Goal: Browse casually

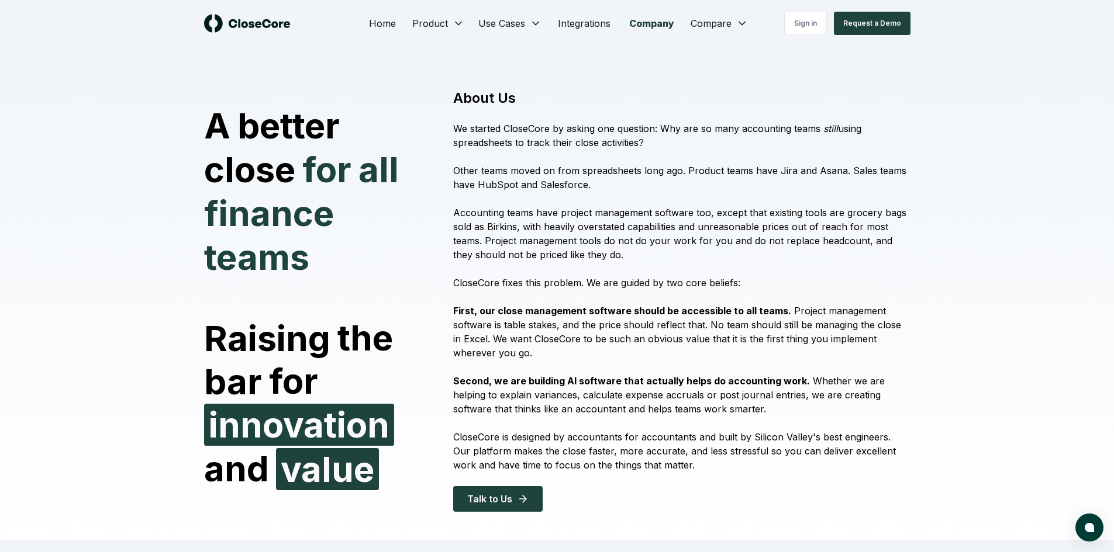
click at [742, 20] on div "Sign in Request a Demo" at bounding box center [822, 23] width 177 height 23
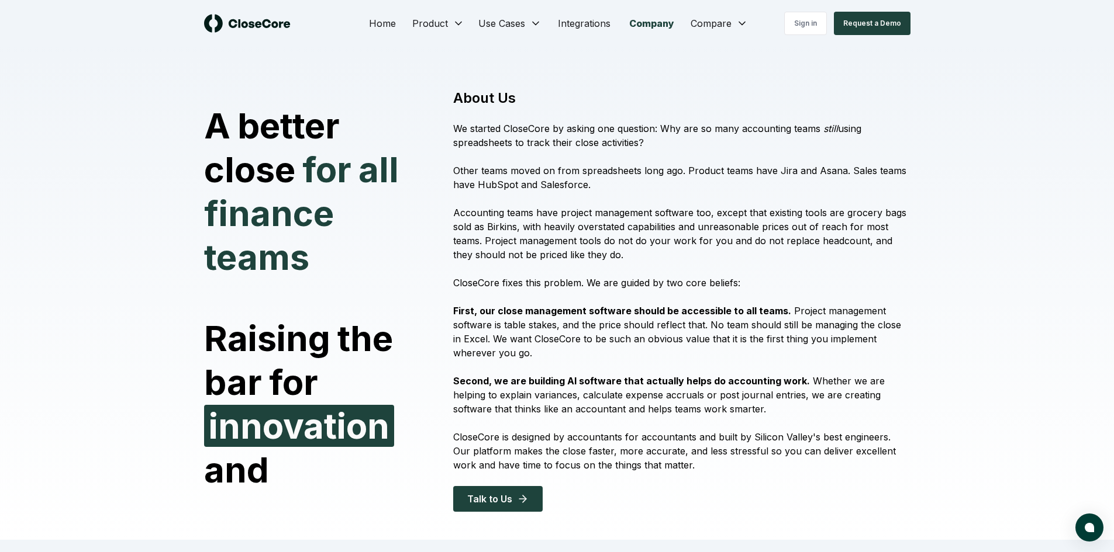
click at [741, 24] on div "Sign in Request a Demo" at bounding box center [822, 23] width 177 height 23
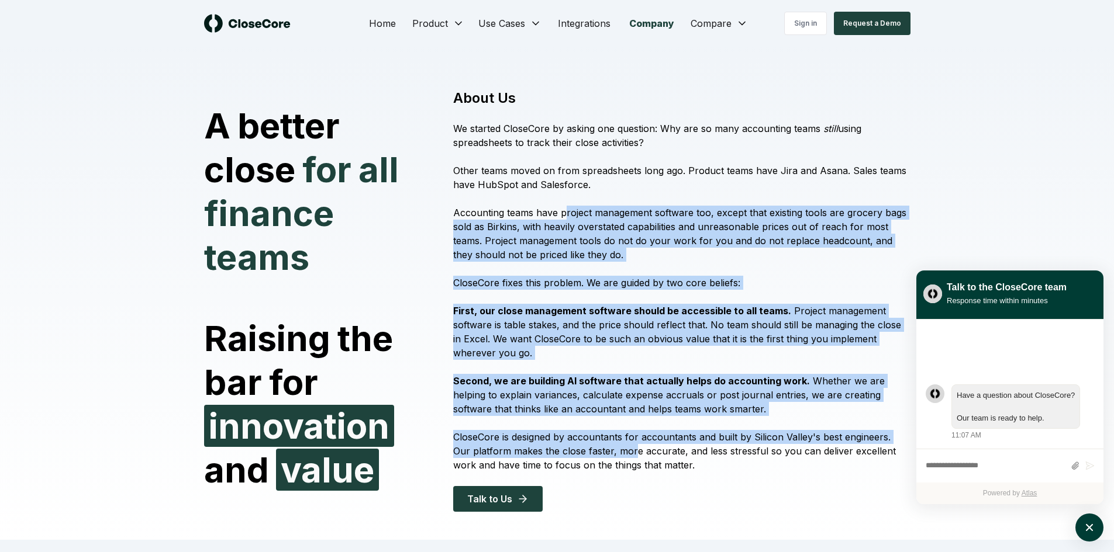
drag, startPoint x: 608, startPoint y: 443, endPoint x: 562, endPoint y: 195, distance: 252.6
click at [562, 195] on div "About Us We started CloseCore by asking one question: Why are so many accountin…" at bounding box center [674, 300] width 471 height 423
click at [562, 194] on div "About Us We started CloseCore by asking one question: Why are so many accountin…" at bounding box center [674, 300] width 471 height 423
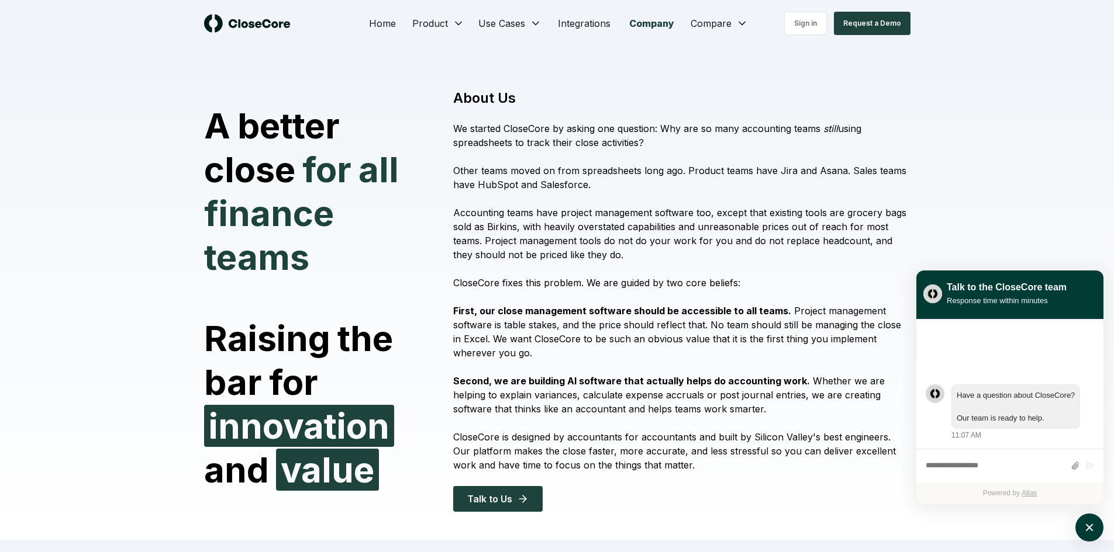
click at [530, 128] on p "We started CloseCore by asking one question: Why are so many accounting teams s…" at bounding box center [681, 136] width 457 height 28
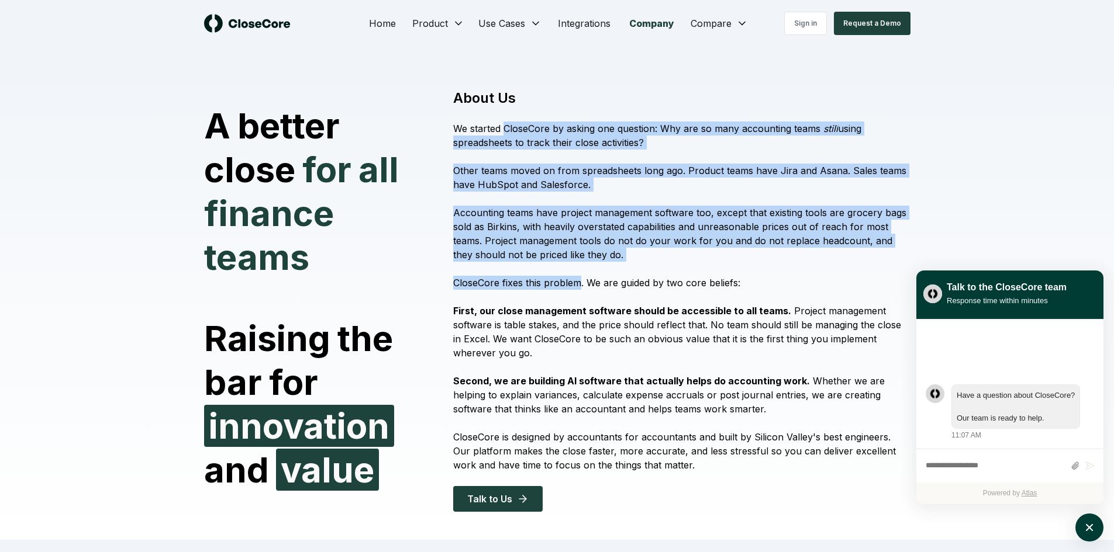
drag, startPoint x: 530, startPoint y: 128, endPoint x: 568, endPoint y: 299, distance: 175.6
click at [568, 299] on div "About Us We started CloseCore by asking one question: Why are so many accountin…" at bounding box center [674, 300] width 471 height 423
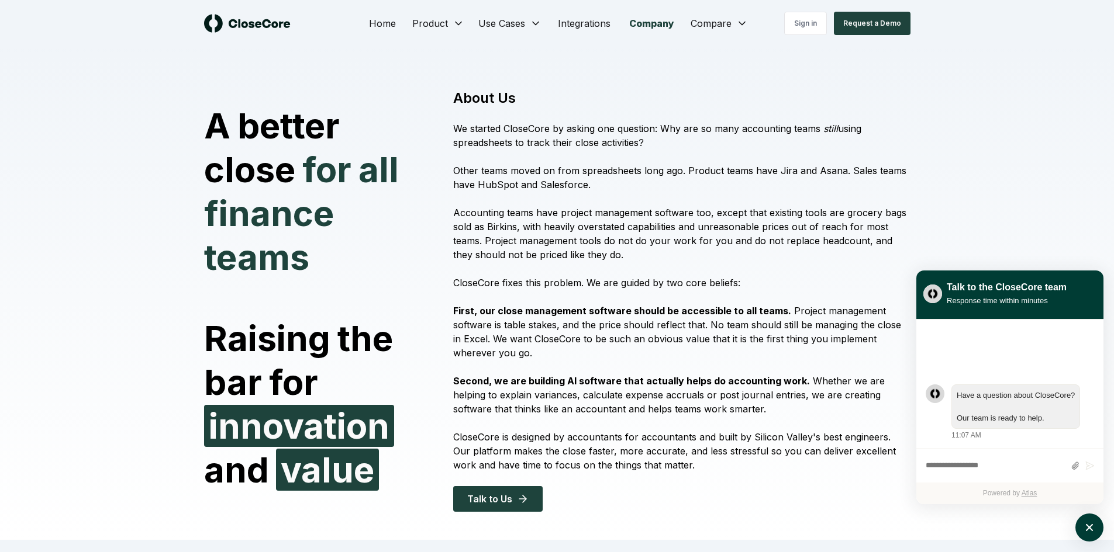
click at [231, 13] on div "Home Product Use Cases Integrations Company Compare Sign in Request a Demo" at bounding box center [557, 23] width 818 height 47
click at [229, 15] on img at bounding box center [247, 23] width 87 height 19
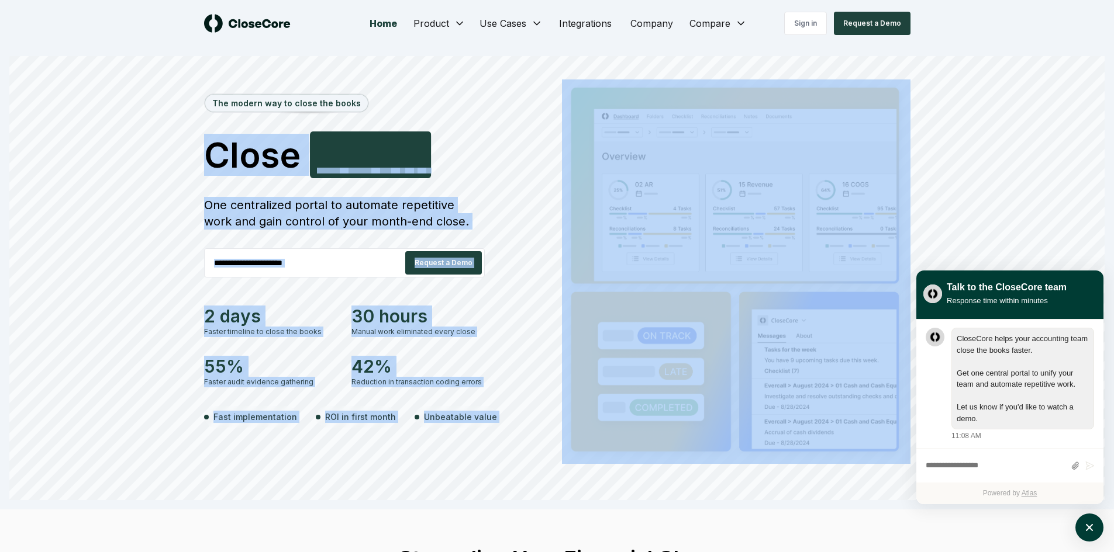
drag, startPoint x: 208, startPoint y: 202, endPoint x: 565, endPoint y: 460, distance: 440.9
click at [562, 460] on div "The modern way to close the books Close Smarter S [PERSON_NAME] One centralized…" at bounding box center [556, 290] width 1095 height 421
click at [562, 460] on img at bounding box center [736, 272] width 348 height 385
click at [752, 469] on div "The modern way to close the books Close Smarter S [PERSON_NAME] One centralized…" at bounding box center [557, 290] width 818 height 421
drag, startPoint x: 708, startPoint y: 461, endPoint x: 138, endPoint y: 141, distance: 653.3
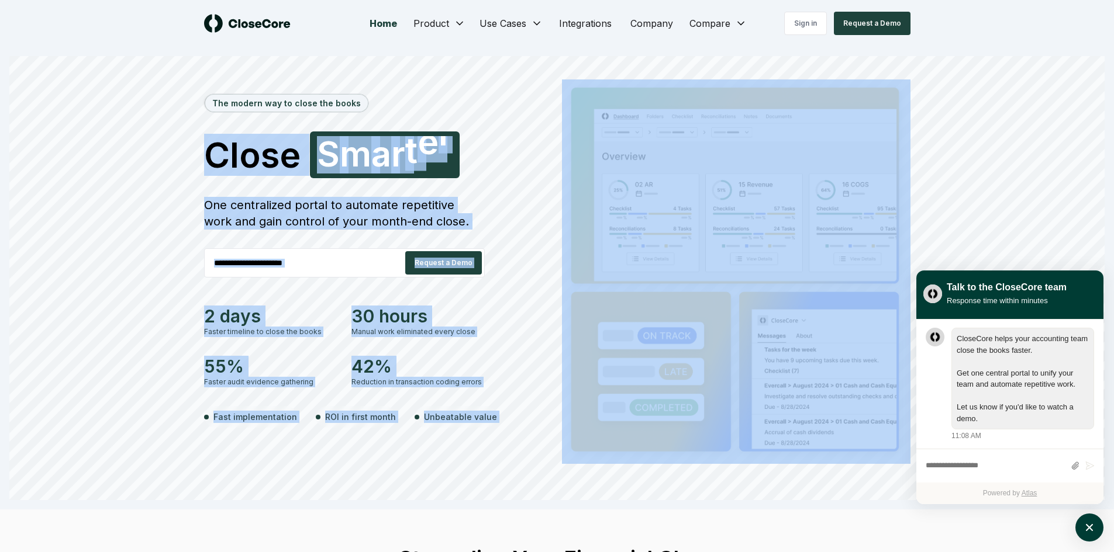
click at [139, 143] on div "The modern way to close the books Close Accurately S [PERSON_NAME] One centrali…" at bounding box center [556, 290] width 1095 height 421
click at [138, 141] on div "The modern way to close the books Close Accurately S [PERSON_NAME] One centrali…" at bounding box center [556, 290] width 1095 height 421
